Goal: Task Accomplishment & Management: Use online tool/utility

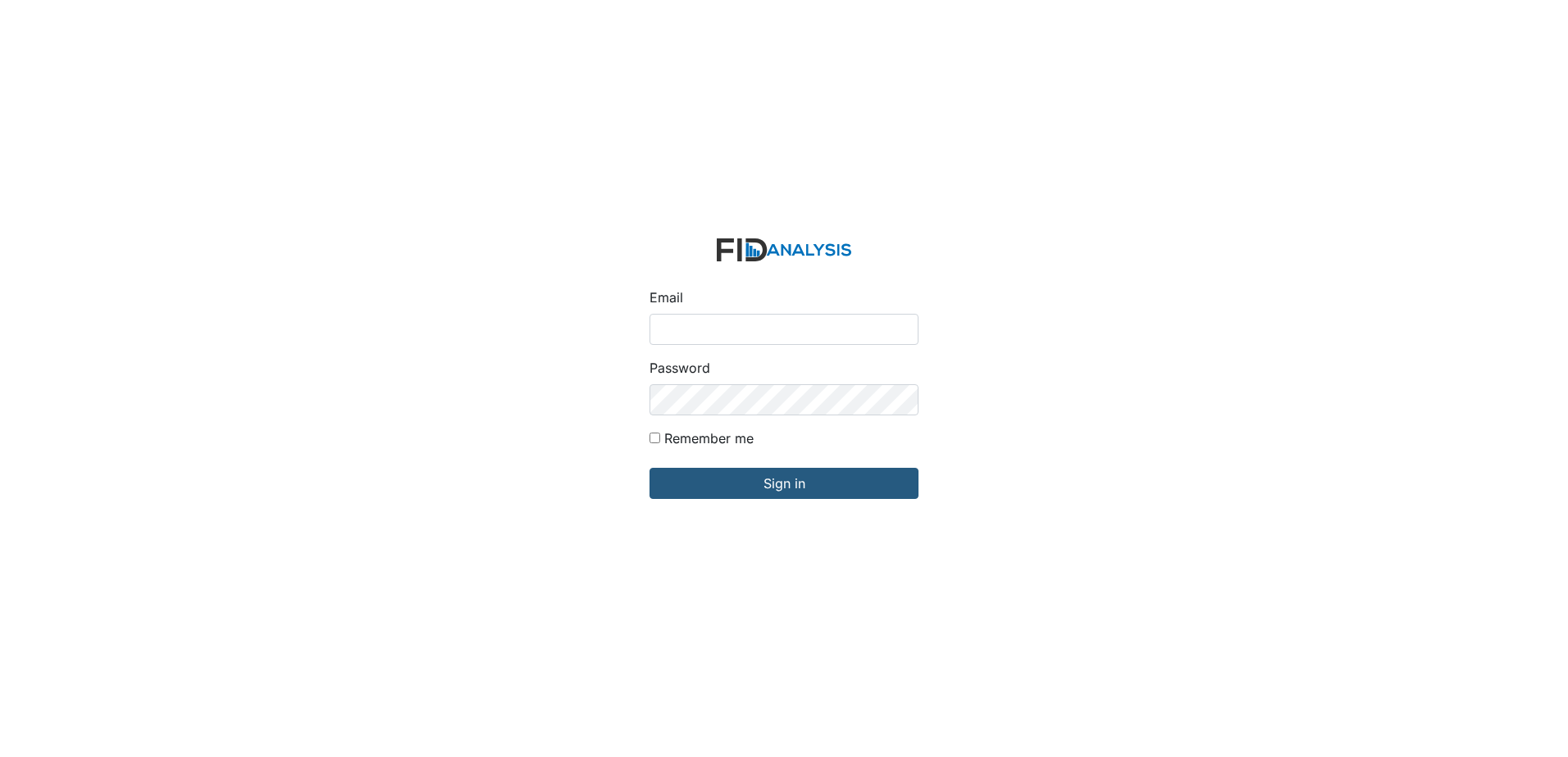
click at [788, 331] on input "Email" at bounding box center [784, 330] width 269 height 31
type input "[EMAIL_ADDRESS][DOMAIN_NAME]"
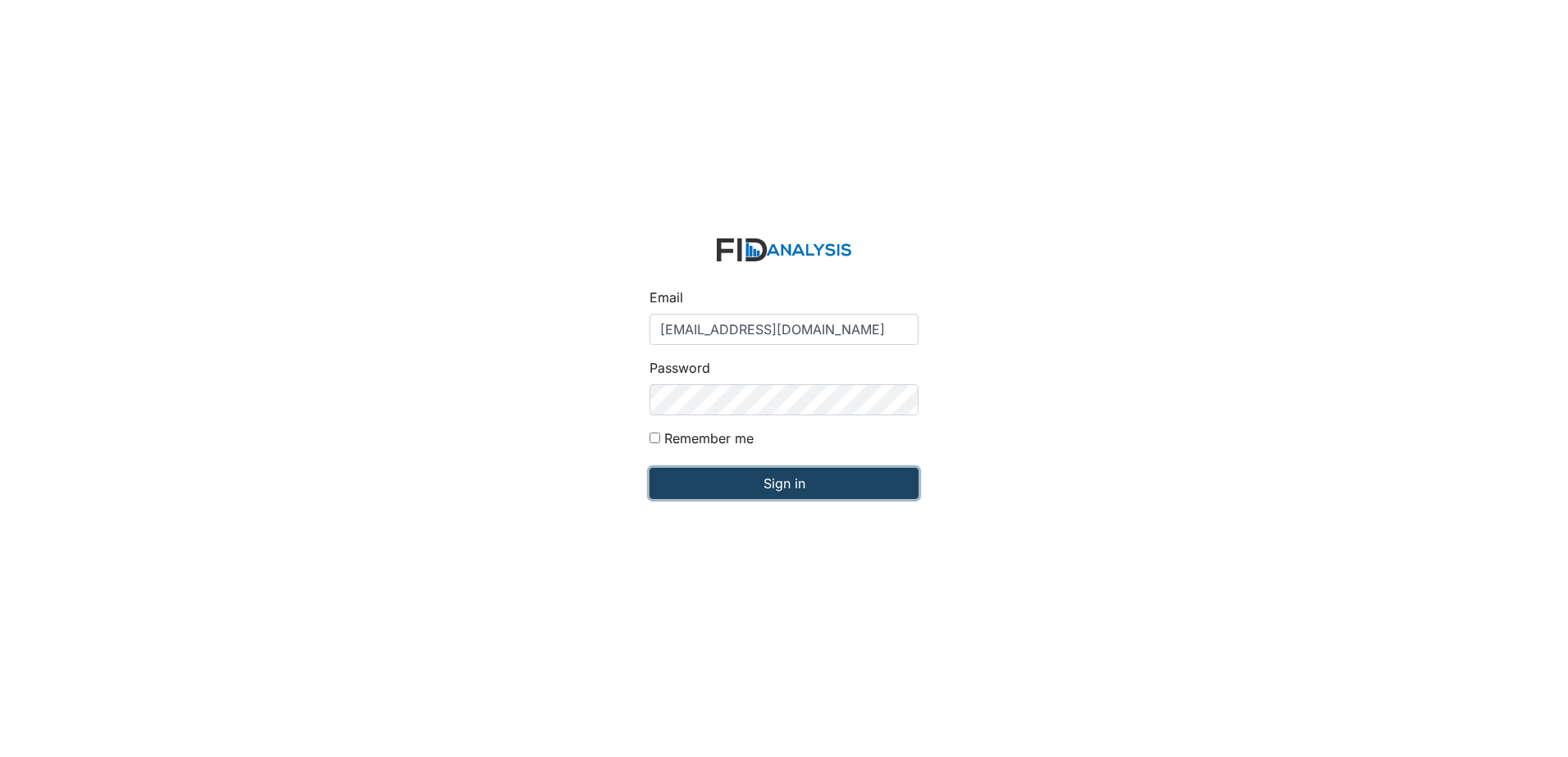
click at [829, 479] on input "Sign in" at bounding box center [784, 483] width 269 height 31
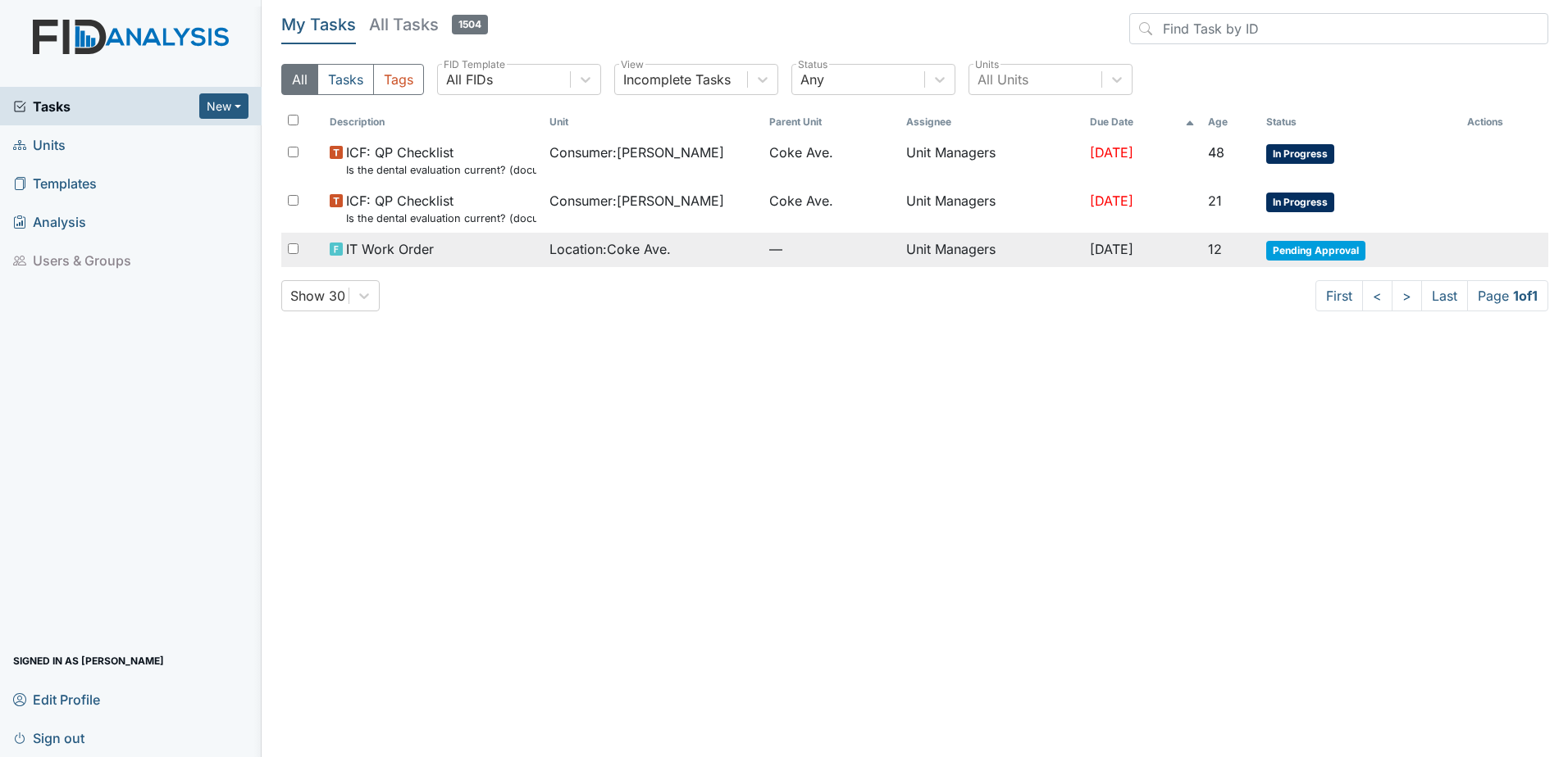
click at [703, 255] on div "Location : Coke Ave." at bounding box center [652, 249] width 206 height 20
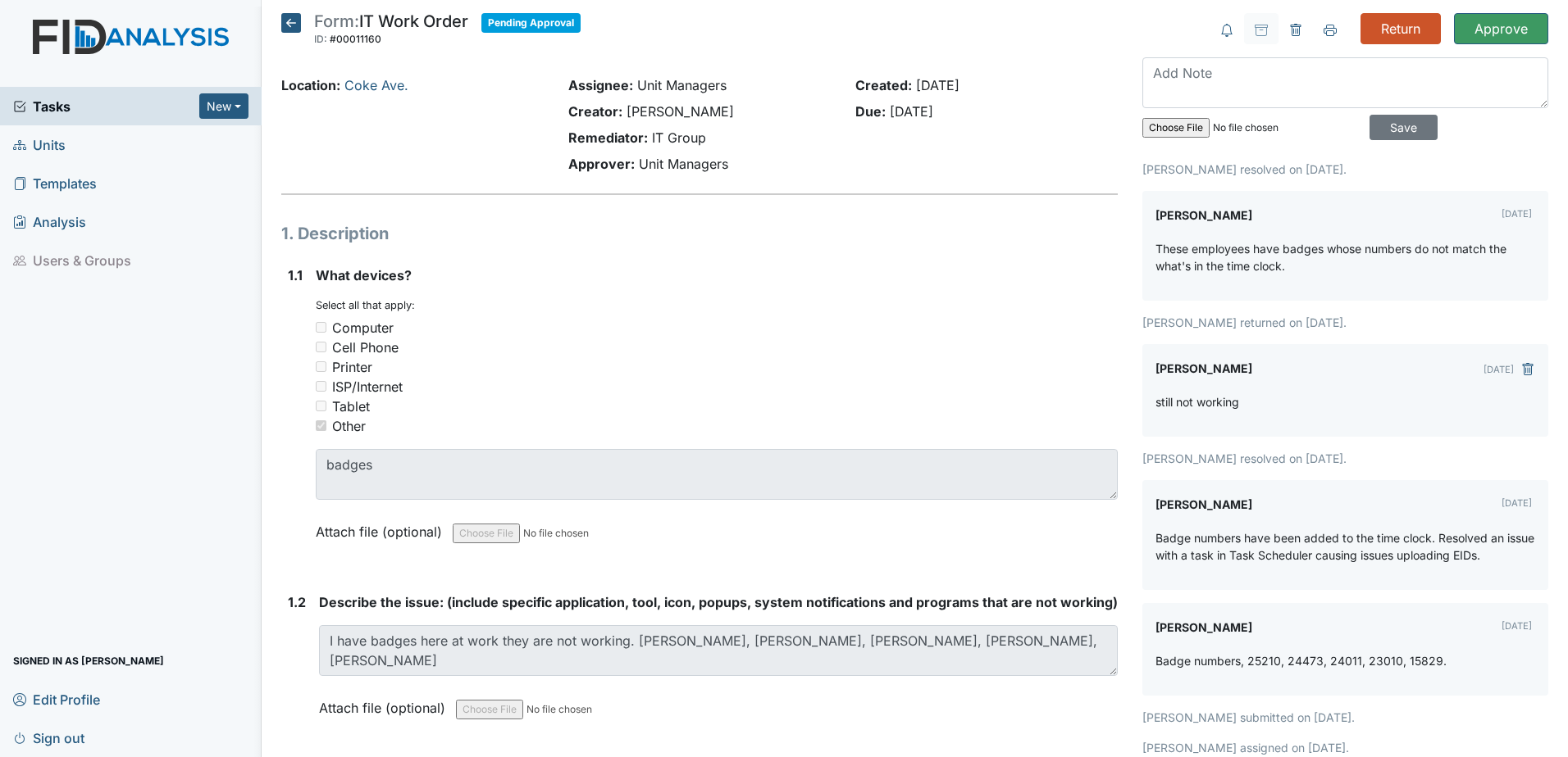
click at [294, 31] on icon at bounding box center [291, 23] width 20 height 20
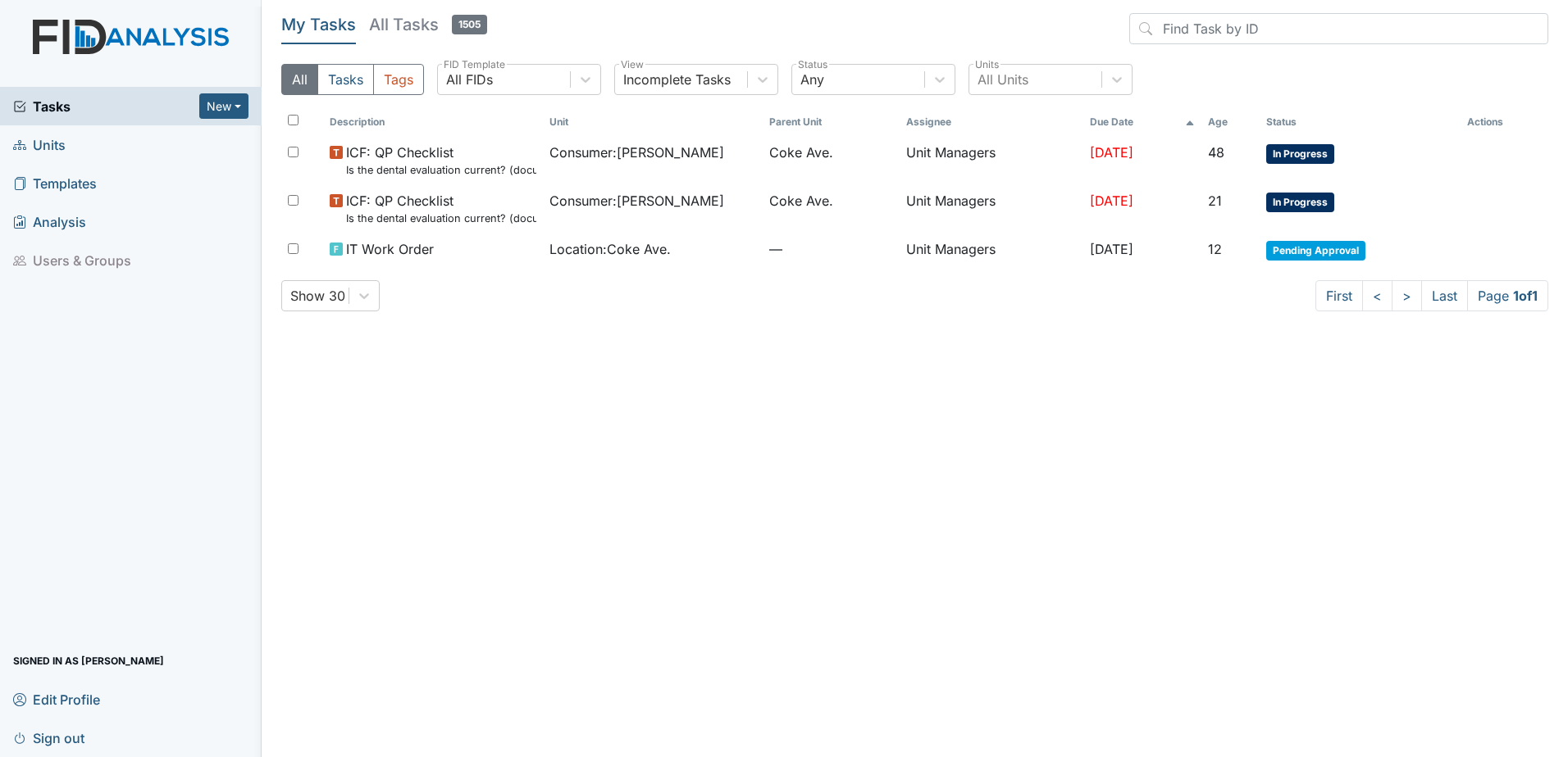
click at [67, 147] on link "Units" at bounding box center [130, 144] width 261 height 39
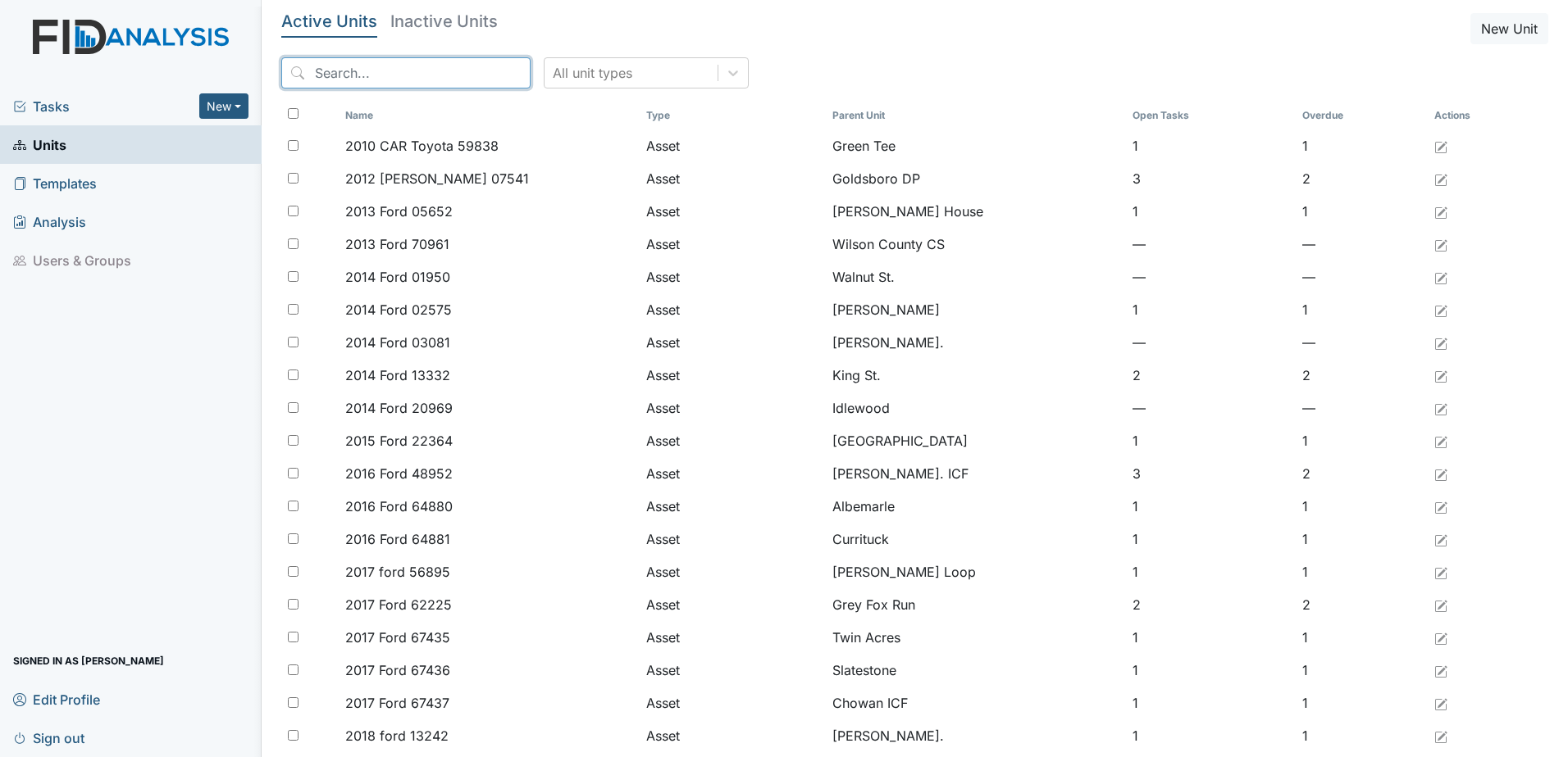
click at [449, 82] on input "search" at bounding box center [406, 72] width 249 height 31
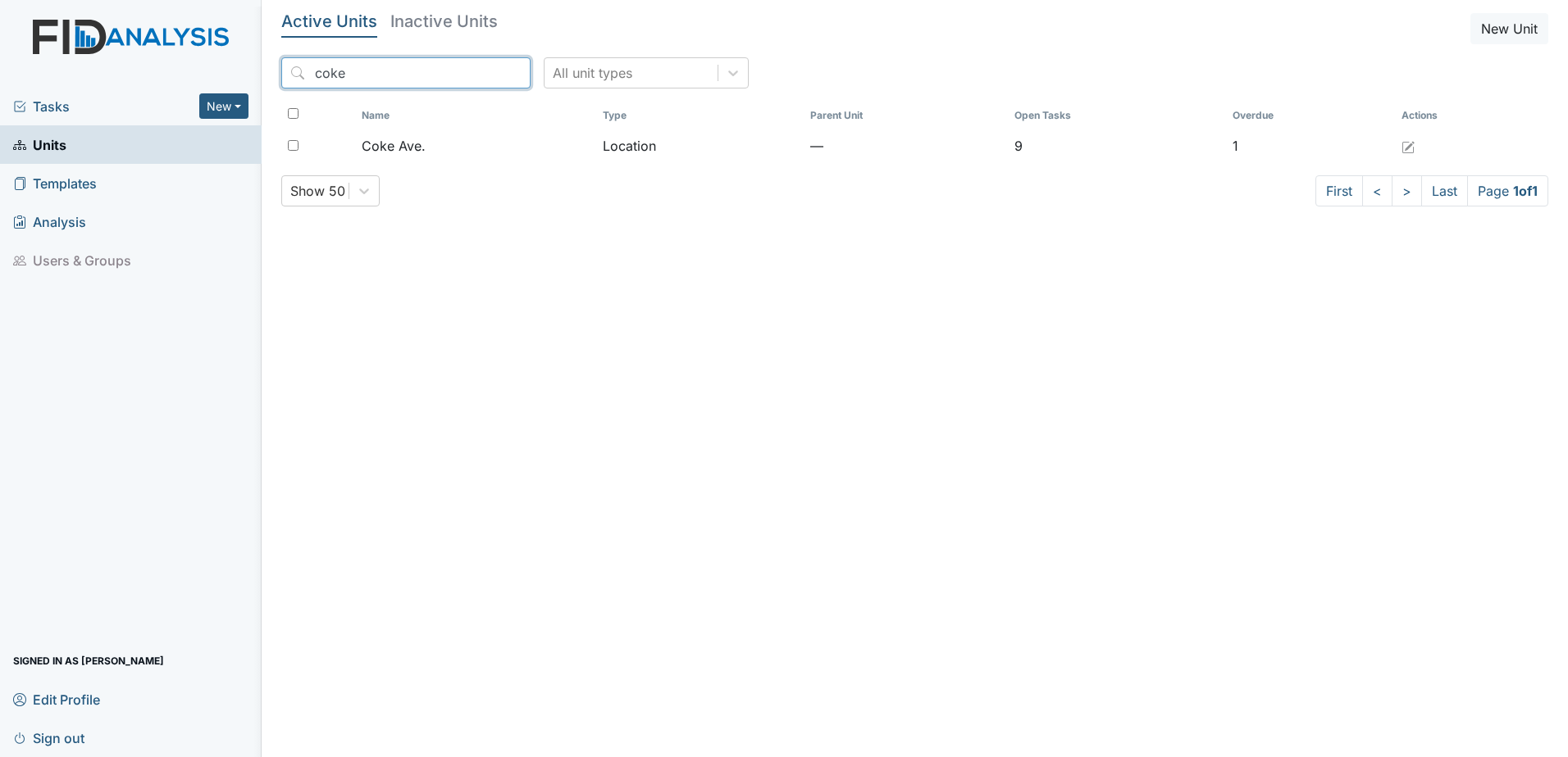
type input "coke"
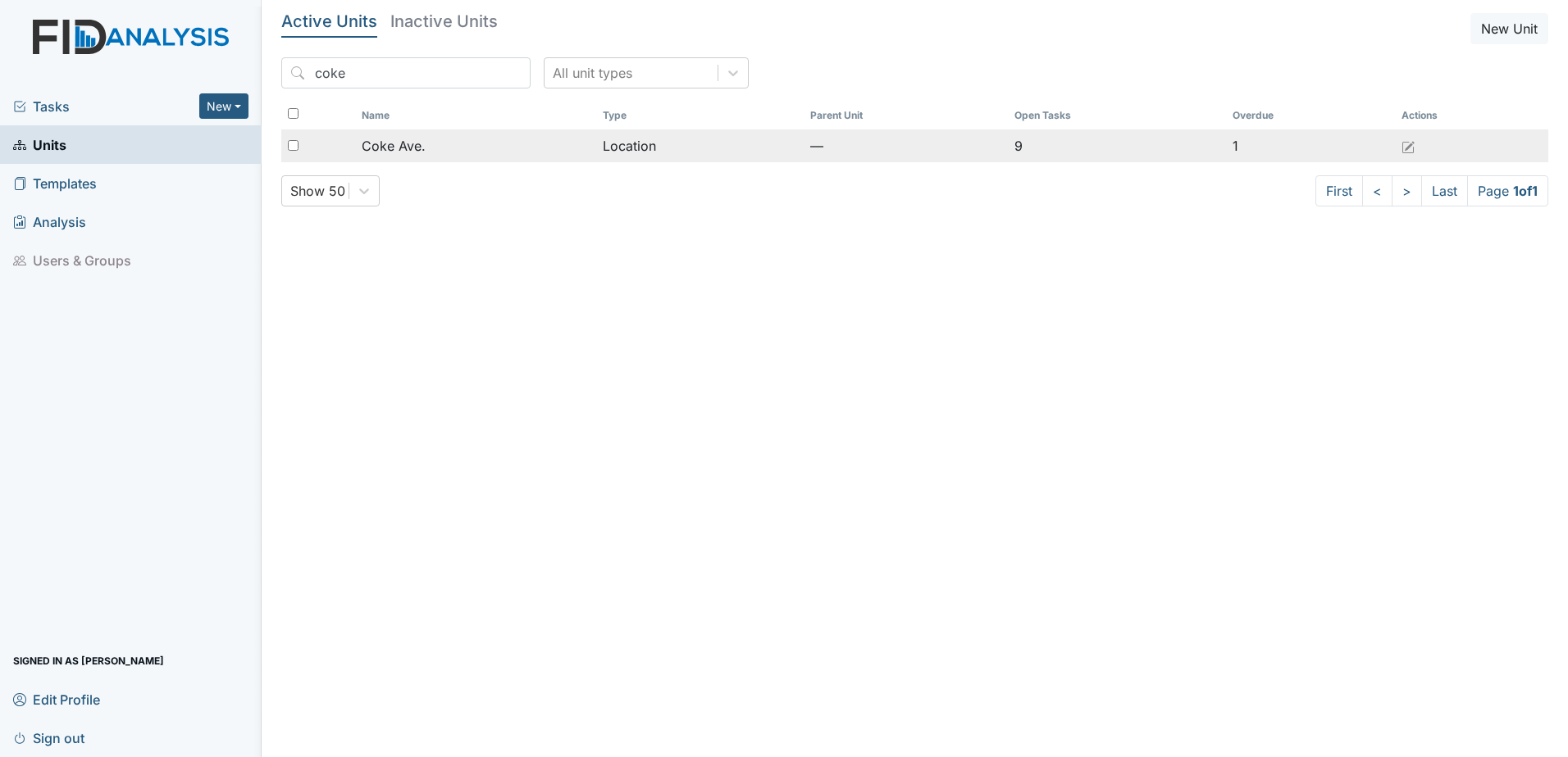
click at [440, 139] on div "Coke Ave." at bounding box center [475, 145] width 227 height 20
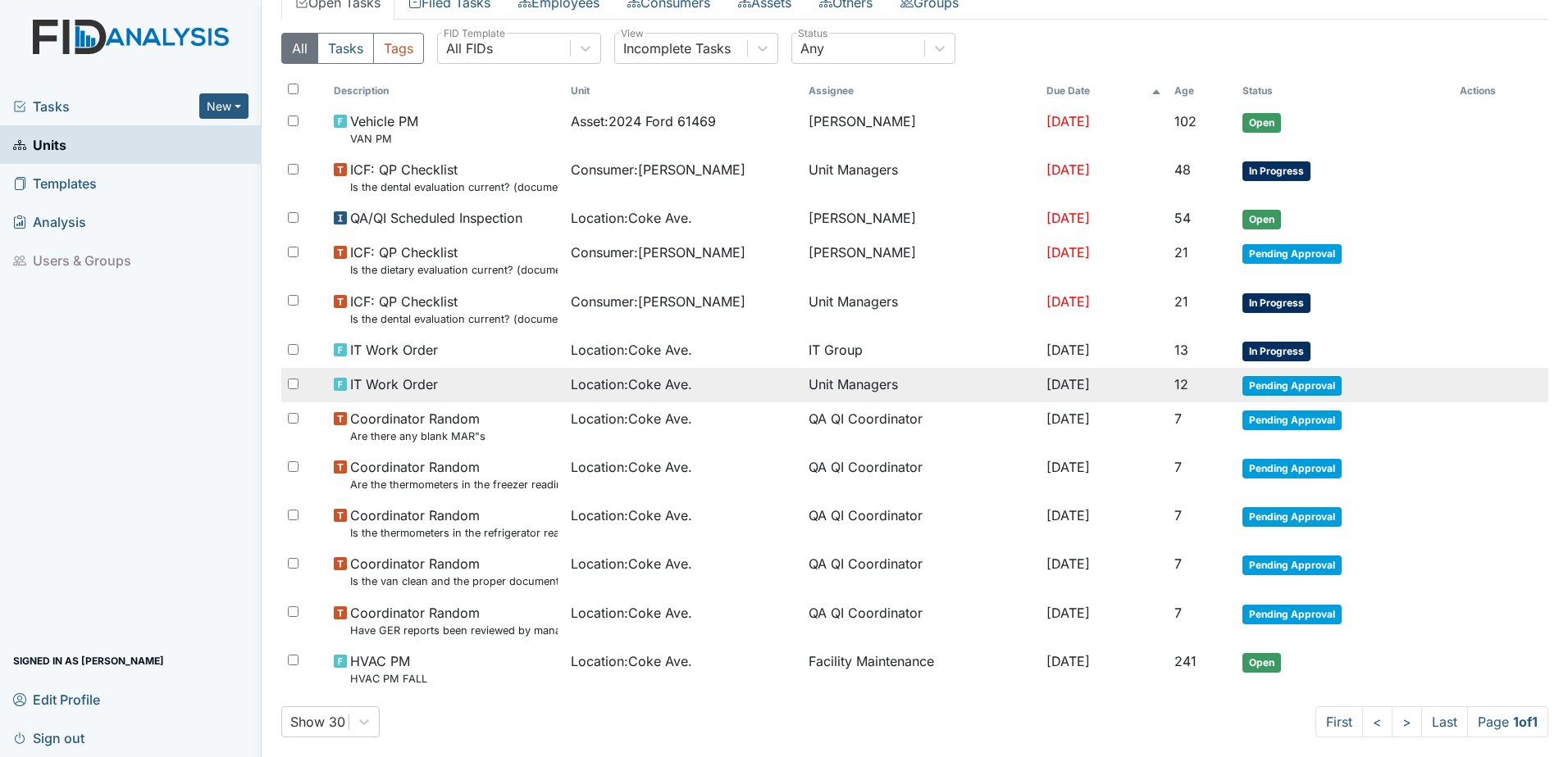
scroll to position [131, 0]
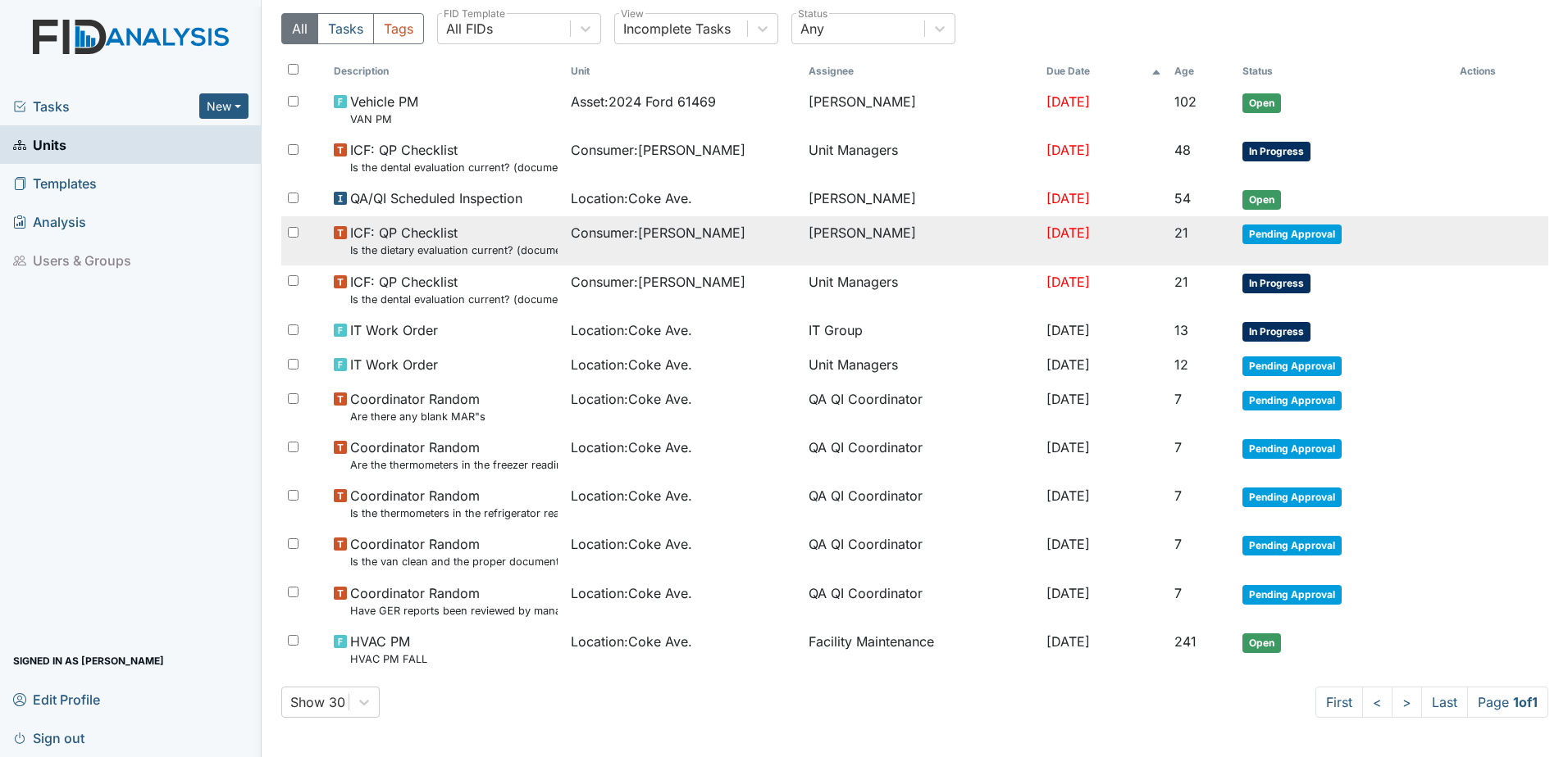
click at [1303, 229] on span "Pending Approval" at bounding box center [1292, 234] width 99 height 20
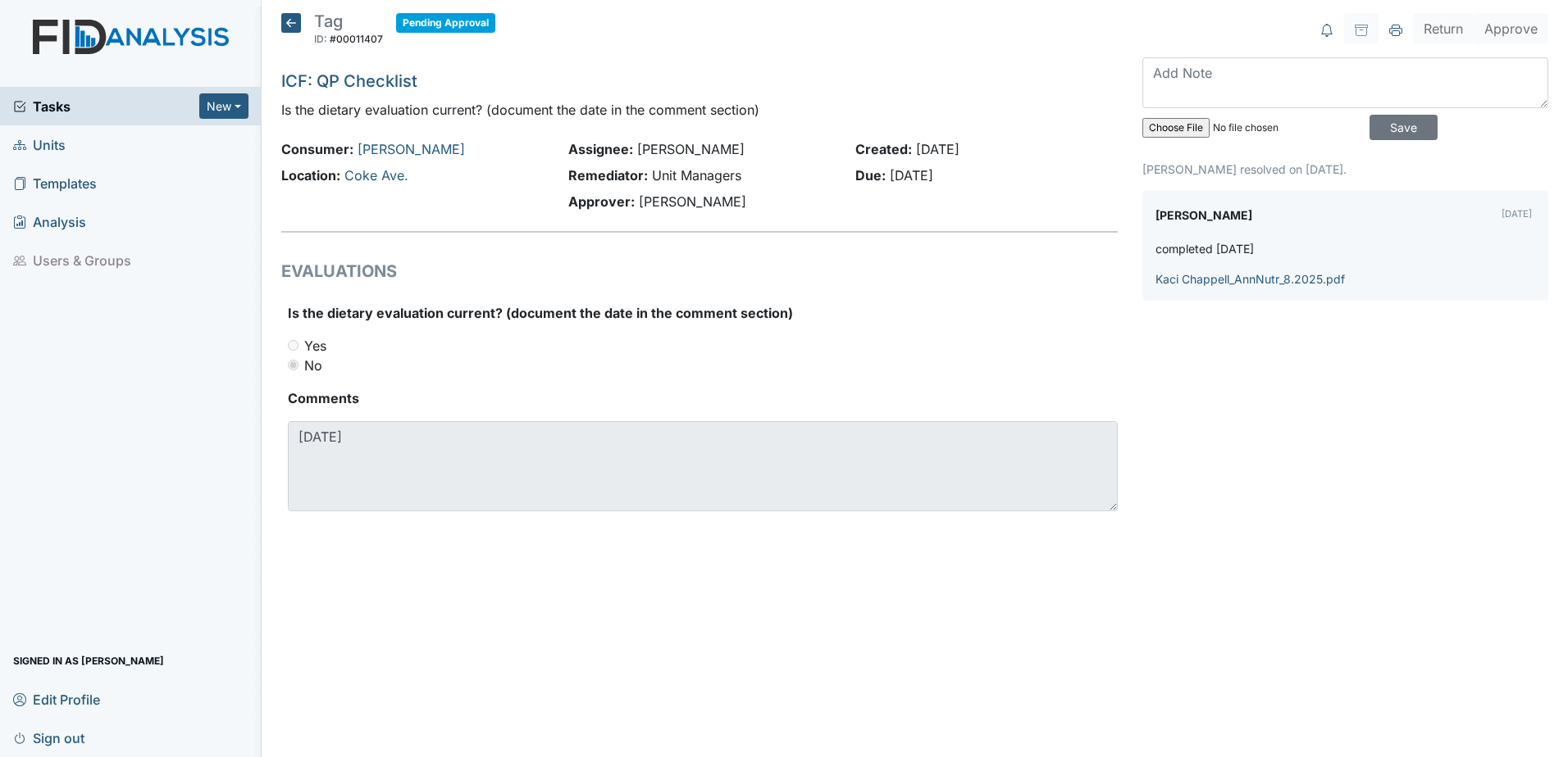
click at [293, 23] on icon at bounding box center [291, 23] width 20 height 20
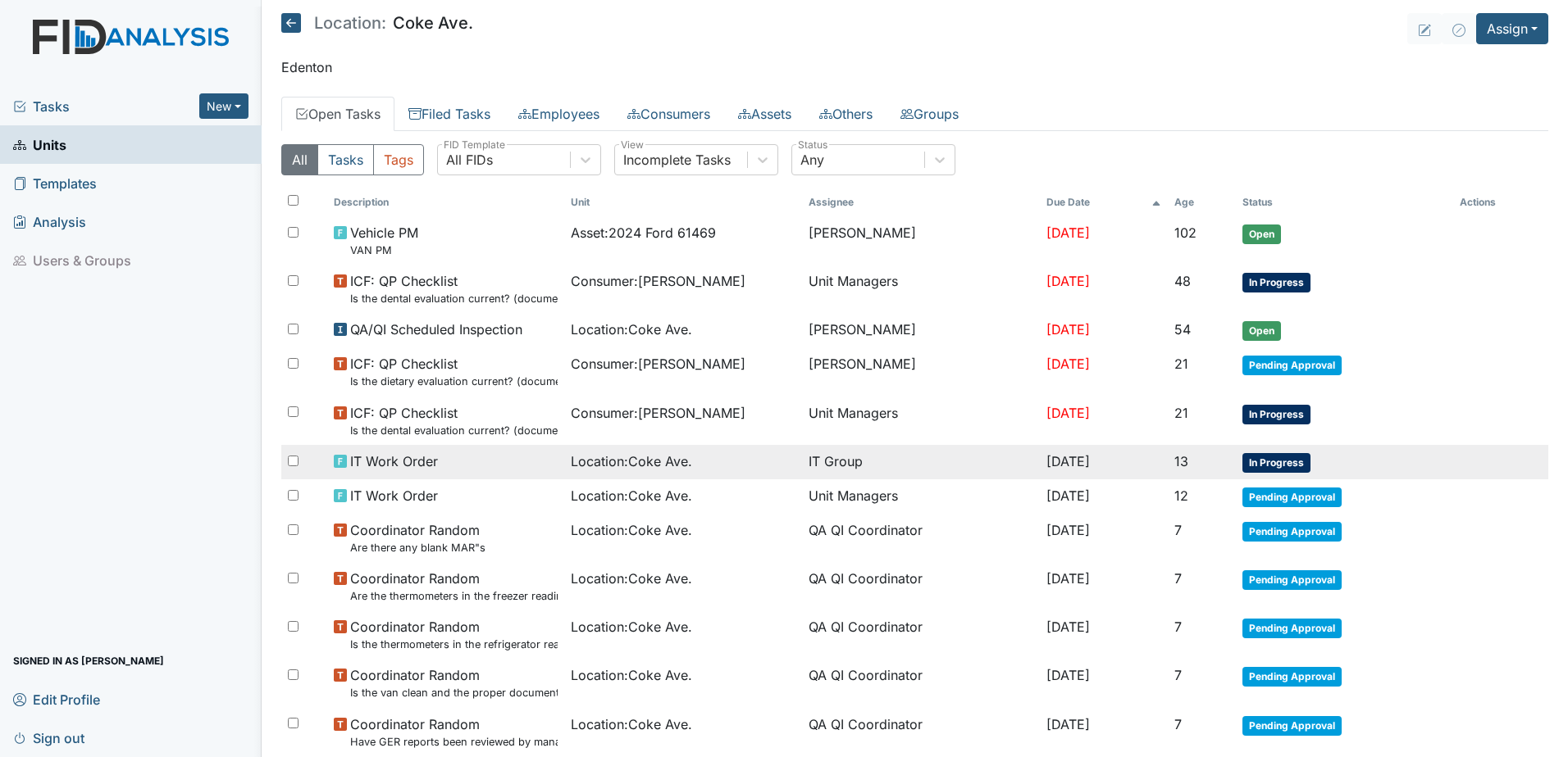
click at [1040, 452] on td "[DATE]" at bounding box center [1103, 463] width 128 height 34
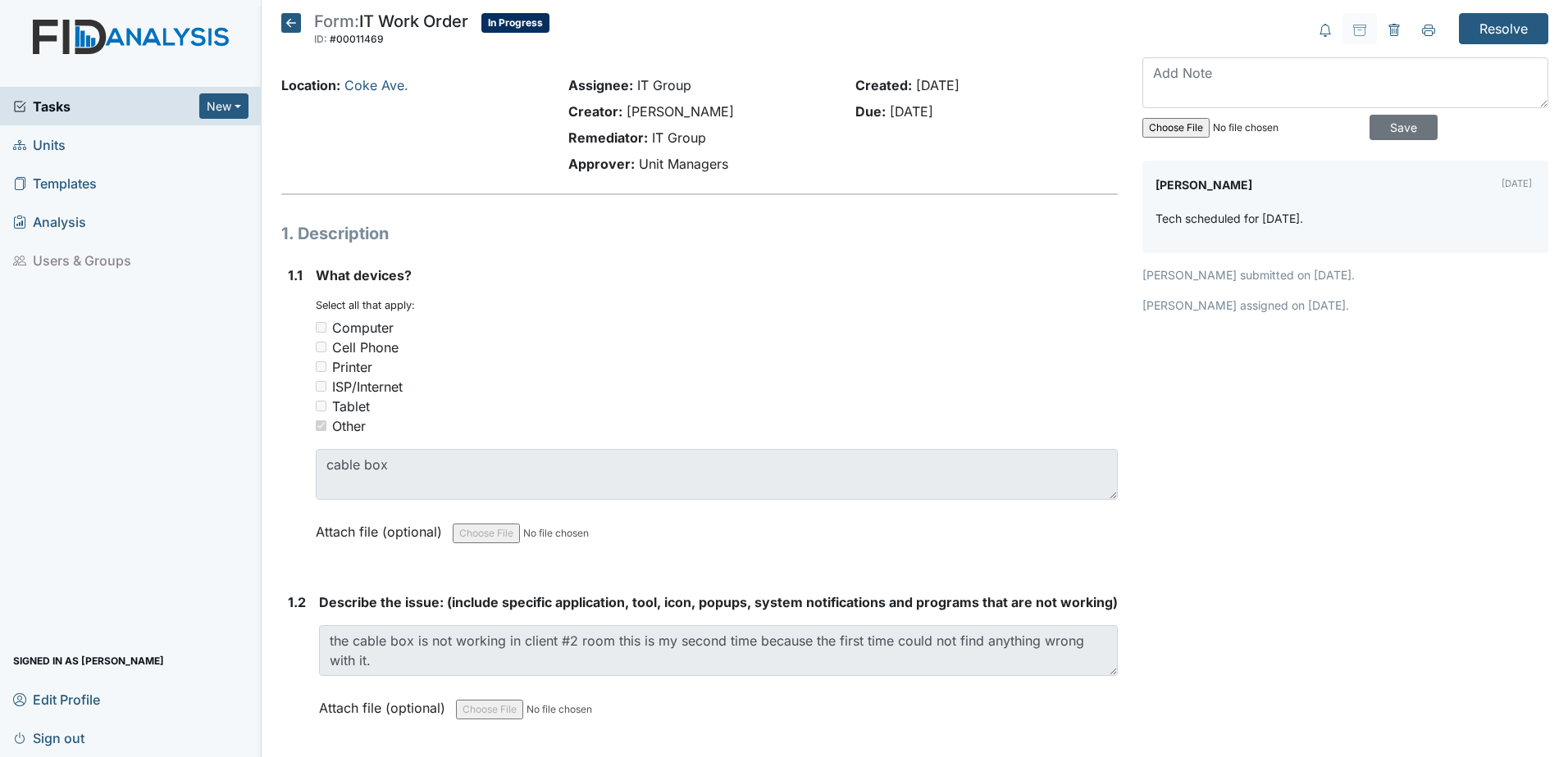
click at [297, 21] on icon at bounding box center [291, 23] width 20 height 20
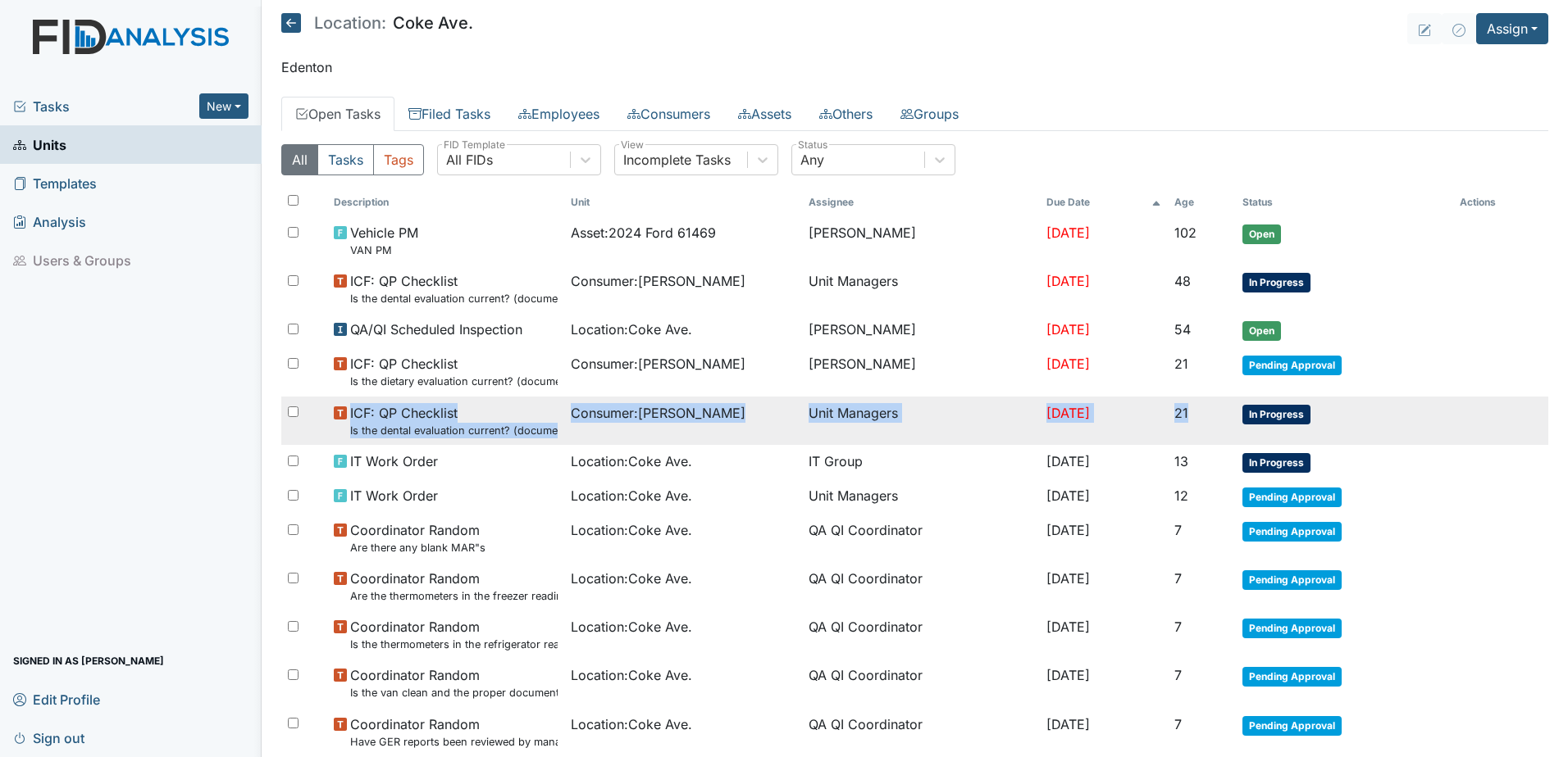
drag, startPoint x: 1253, startPoint y: 416, endPoint x: 1526, endPoint y: 420, distance: 273.0
click at [1526, 420] on tr "ICF: QP Checklist Is the dental evaluation current? (document the date, oral ra…" at bounding box center [914, 421] width 1267 height 48
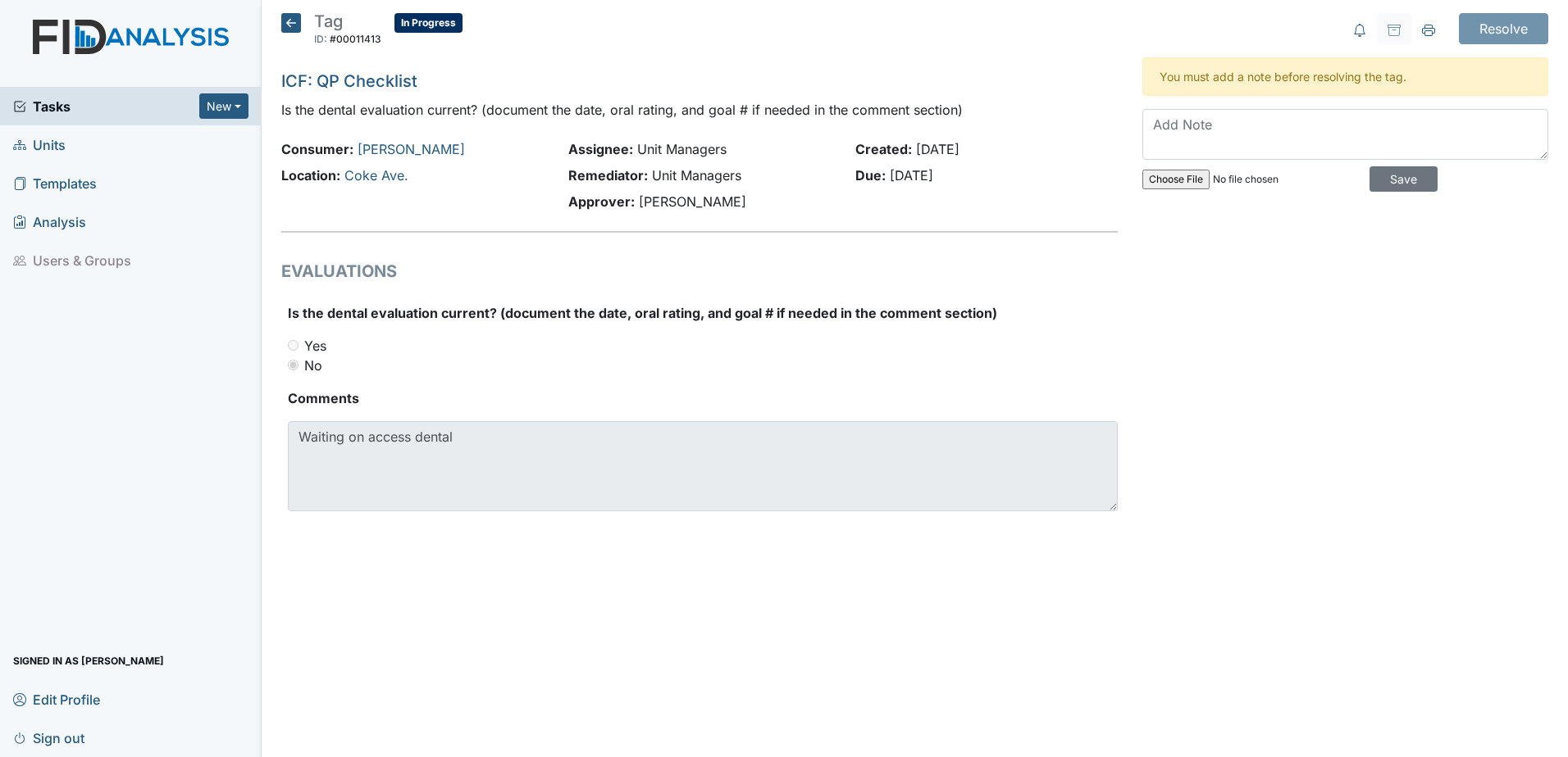
click at [281, 28] on icon at bounding box center [291, 23] width 20 height 20
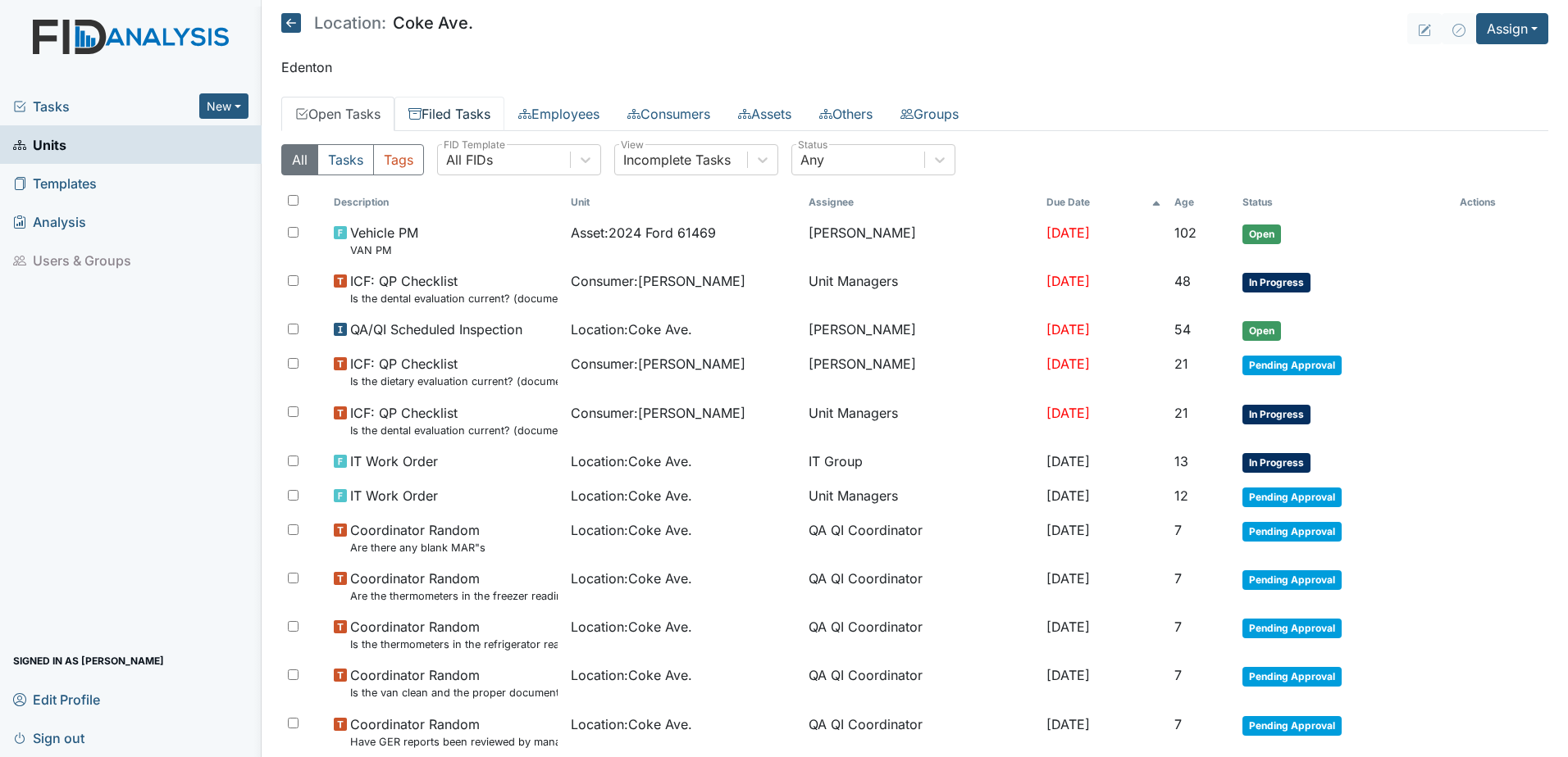
click at [471, 120] on link "Filed Tasks" at bounding box center [449, 114] width 110 height 34
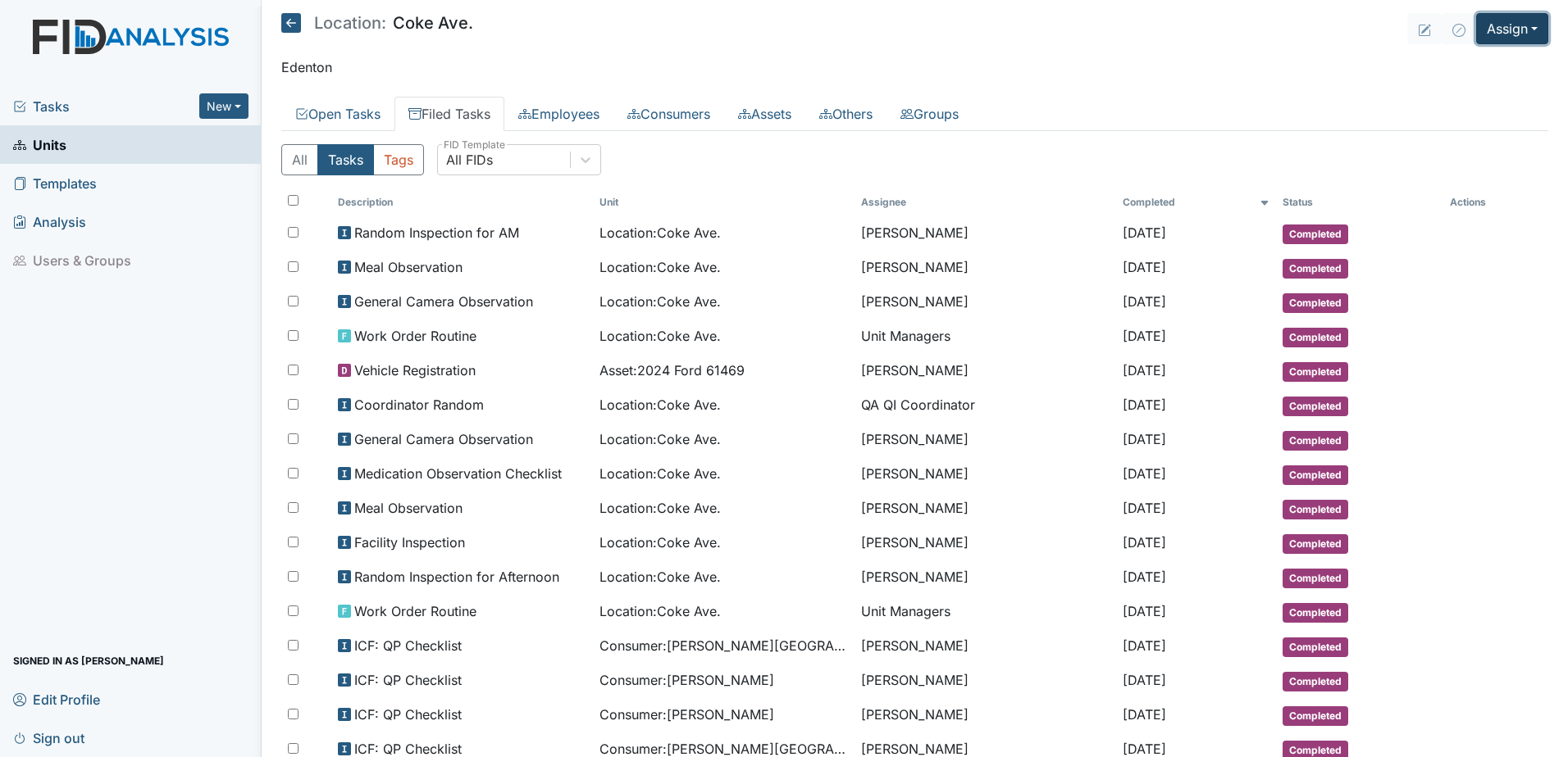
click at [1477, 27] on button "Assign" at bounding box center [1513, 28] width 72 height 31
drag, startPoint x: 1464, startPoint y: 63, endPoint x: 1465, endPoint y: 88, distance: 25.0
click at [1465, 88] on div "Assign Form Assign Inspection Assign Document Assign Bundle" at bounding box center [1473, 105] width 149 height 120
click at [1465, 88] on main "Location: [GEOGRAPHIC_DATA]. Assign Assign Form Assign Inspection Assign Docume…" at bounding box center [914, 378] width 1307 height 757
click at [1477, 28] on button "Assign" at bounding box center [1513, 28] width 72 height 31
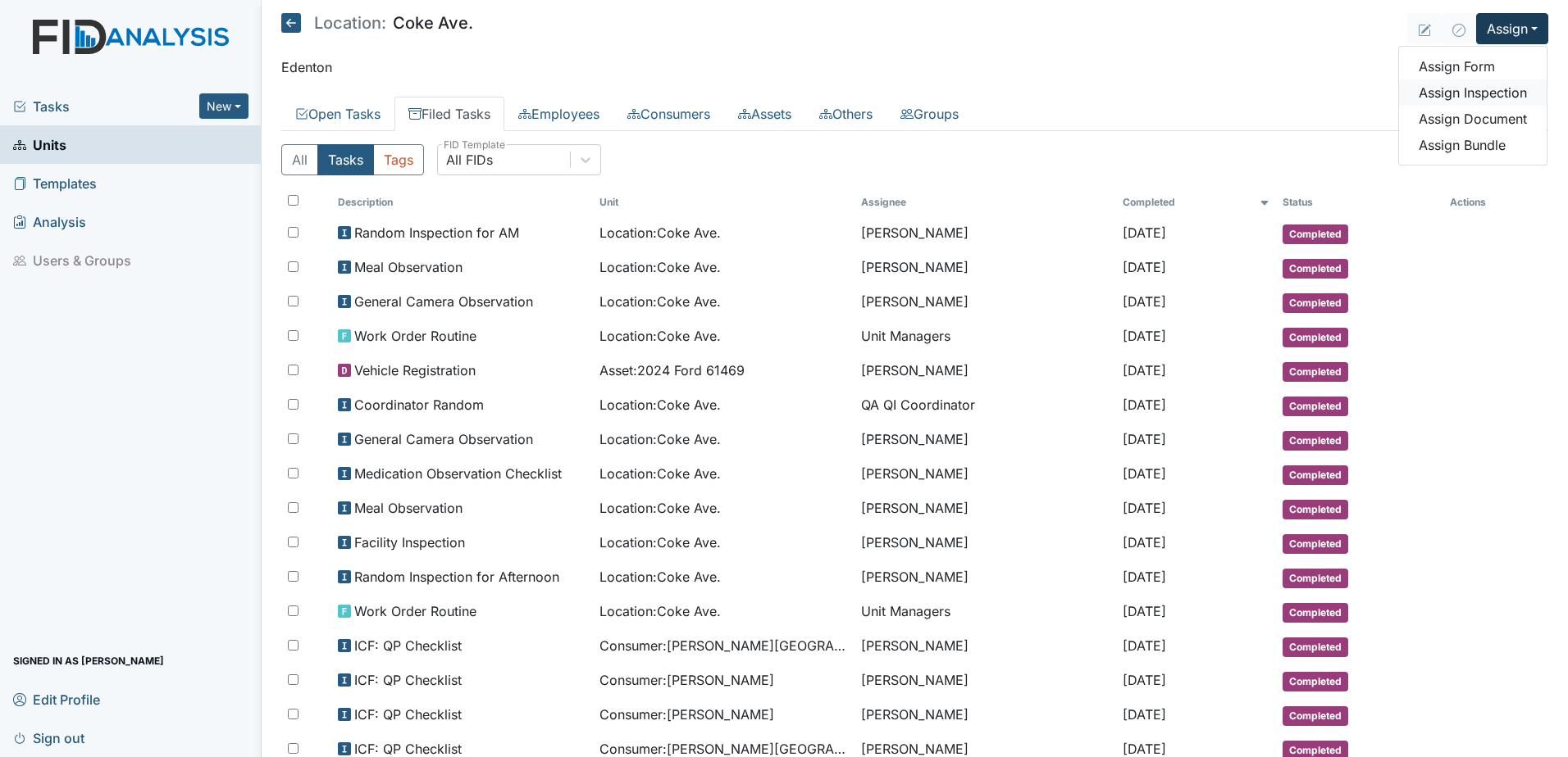
click at [1477, 90] on link "Assign Inspection" at bounding box center [1472, 93] width 147 height 27
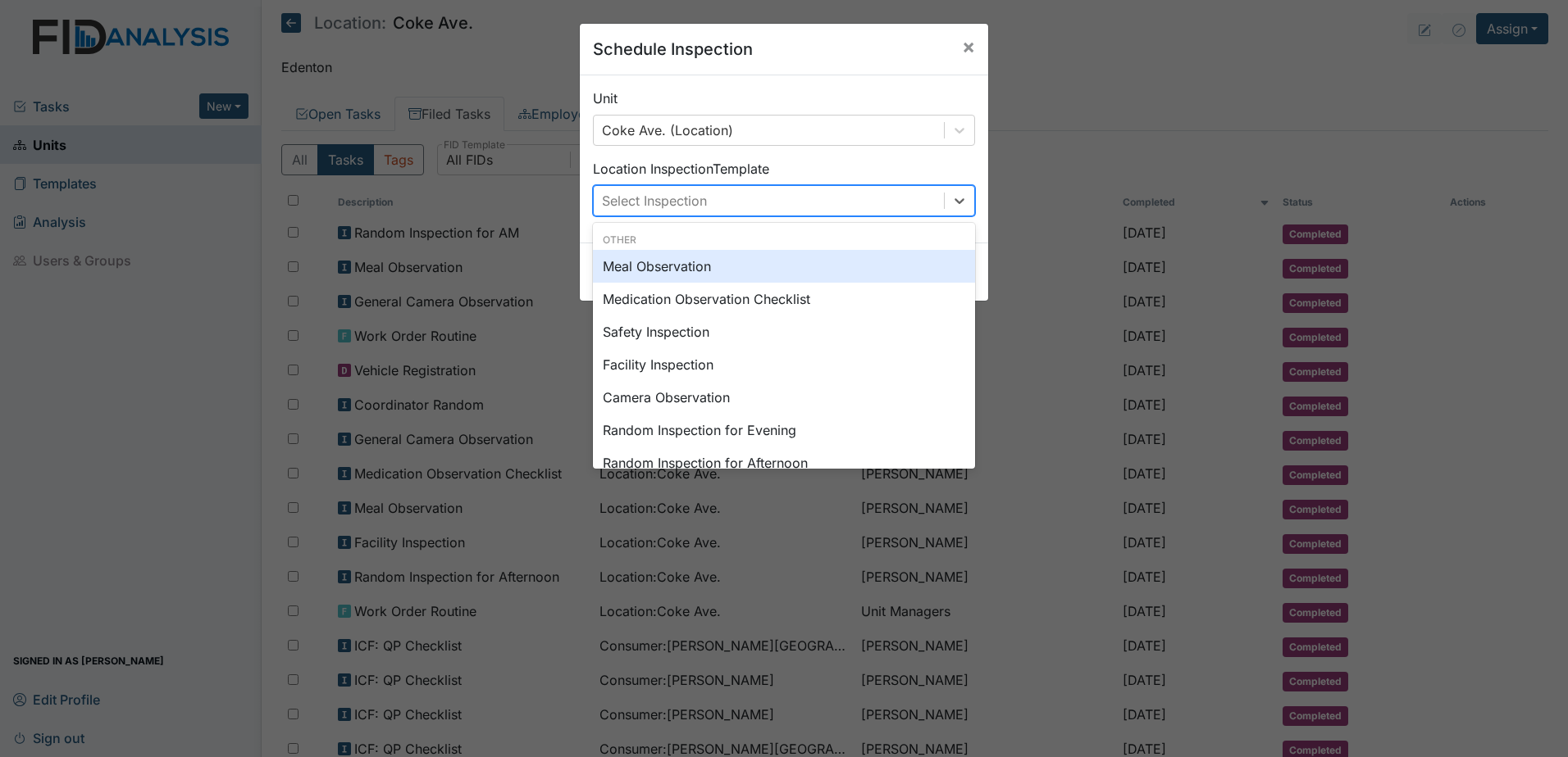
click at [848, 207] on div "Select Inspection" at bounding box center [769, 200] width 351 height 29
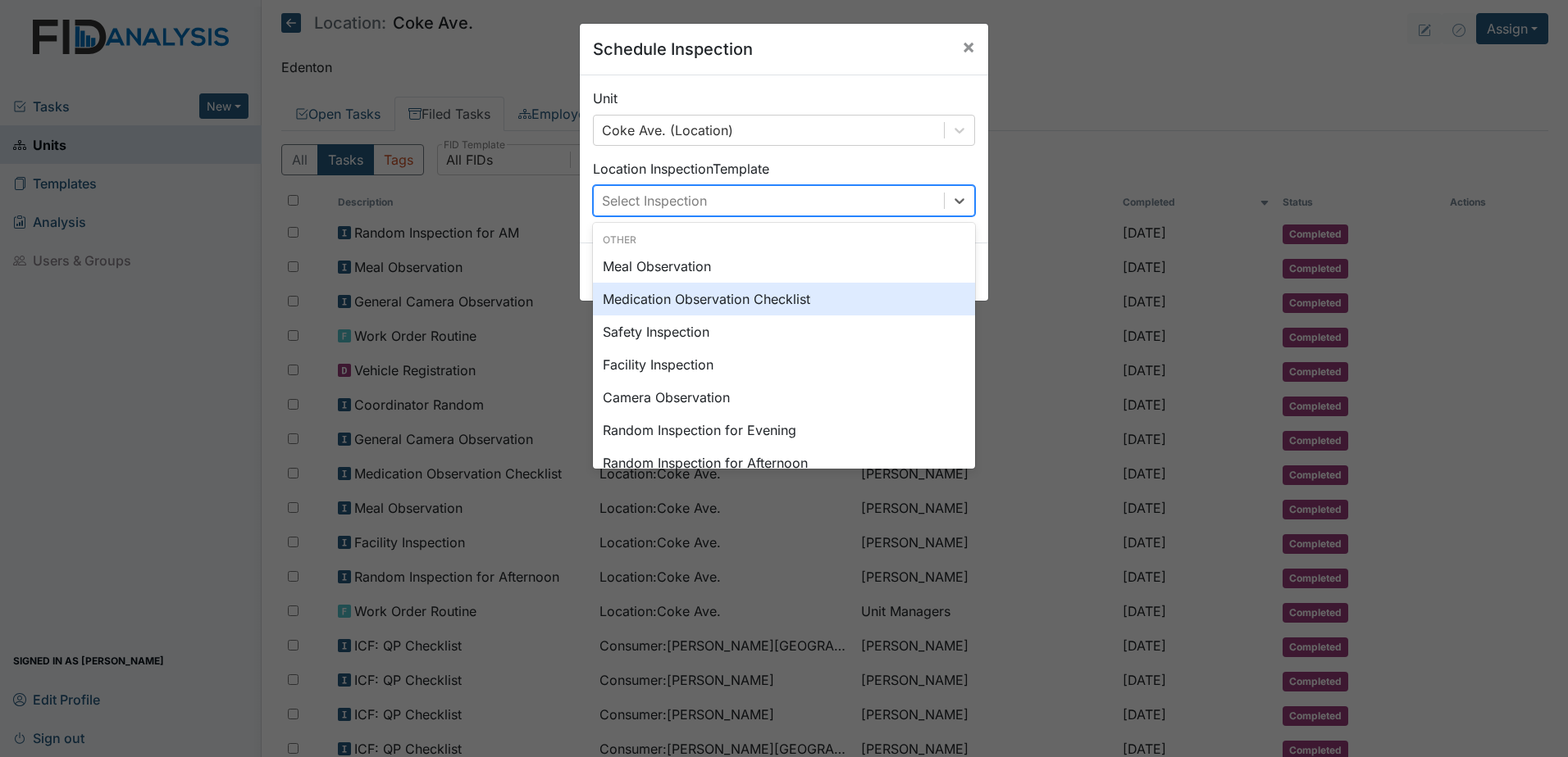
click at [813, 305] on div "Medication Observation Checklist" at bounding box center [784, 299] width 382 height 33
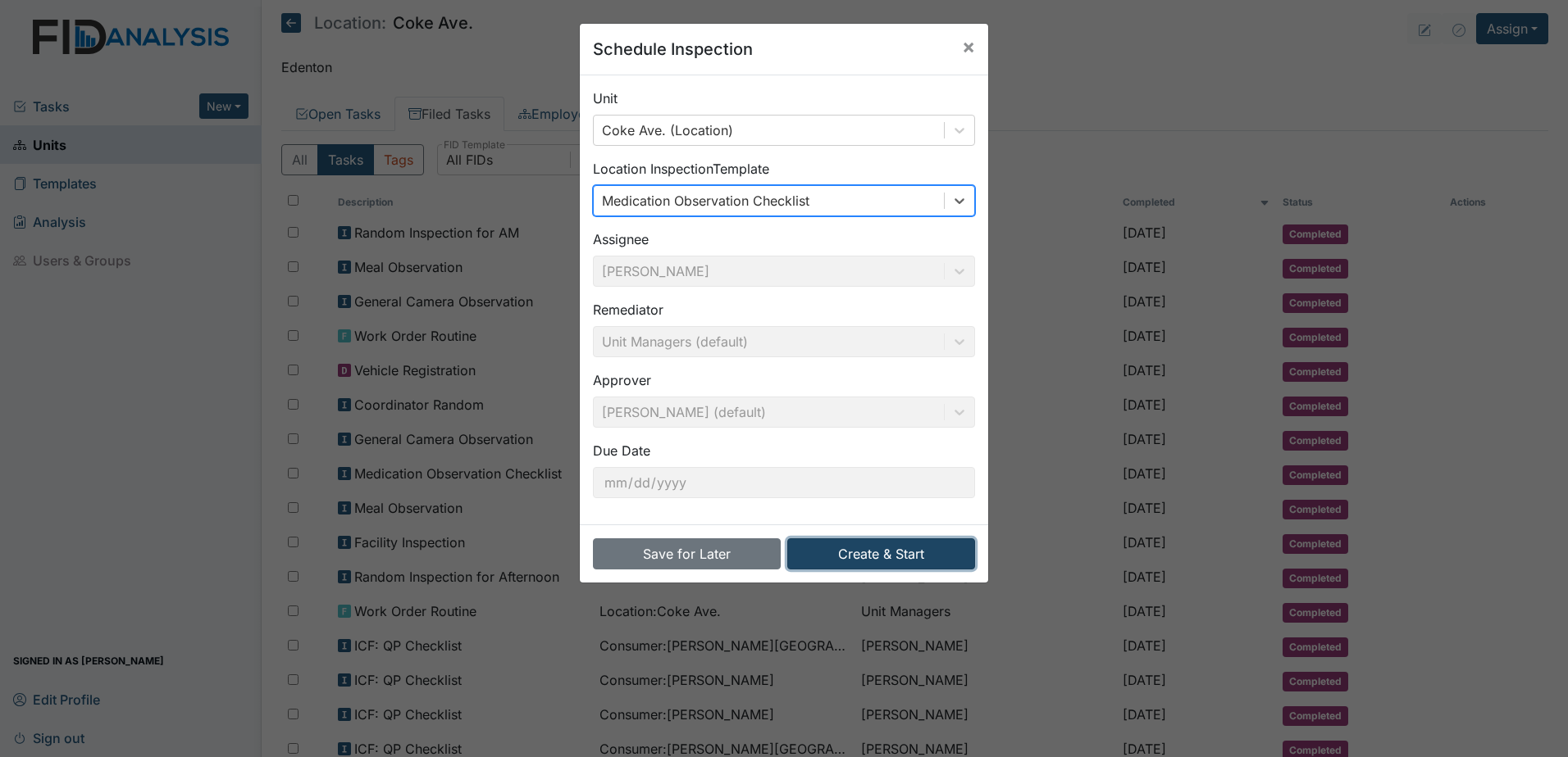
click at [848, 558] on button "Create & Start" at bounding box center [882, 554] width 188 height 31
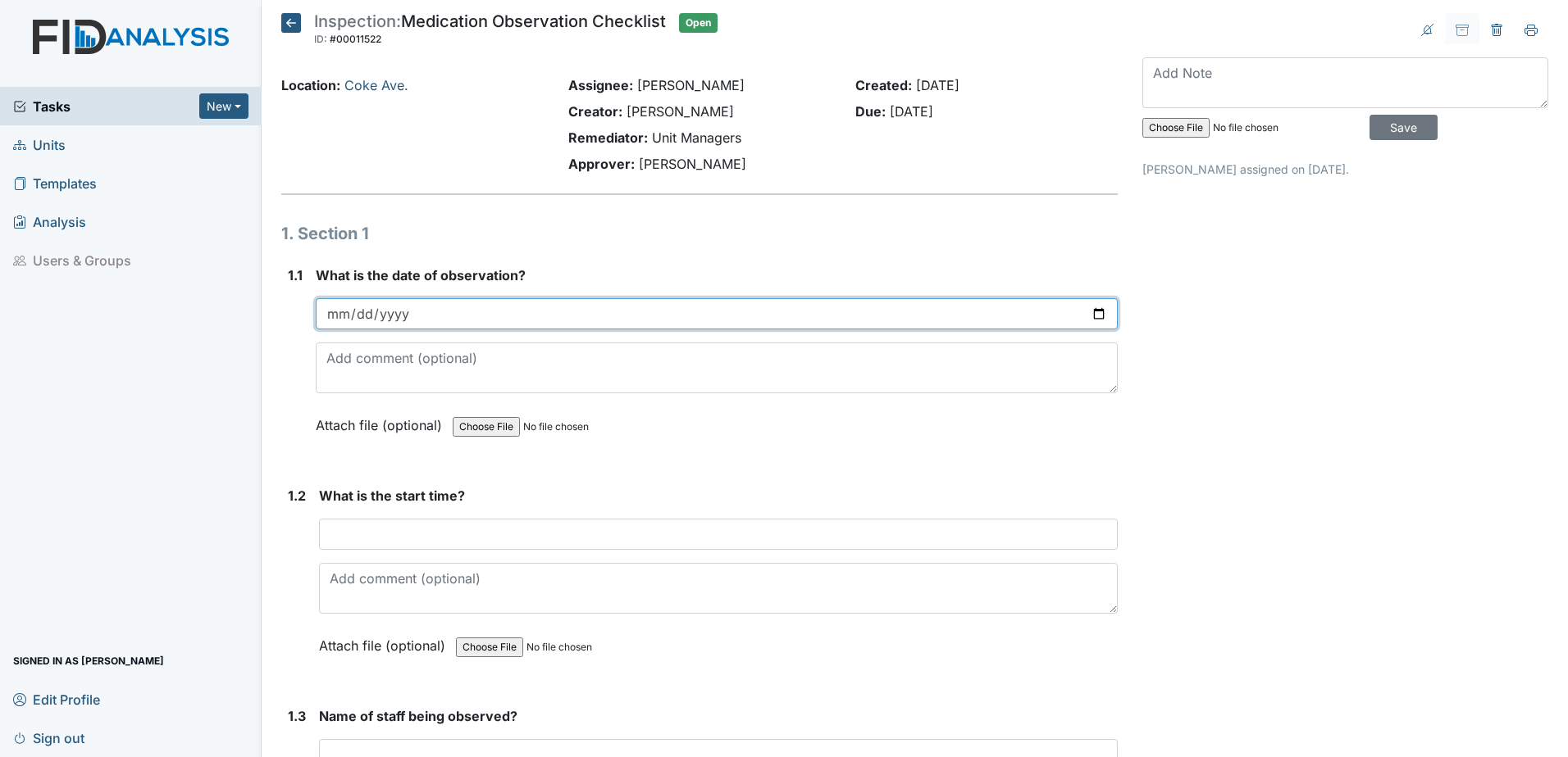
click at [1095, 319] on input "date" at bounding box center [717, 313] width 802 height 31
type input "[DATE]"
